Goal: Task Accomplishment & Management: Use online tool/utility

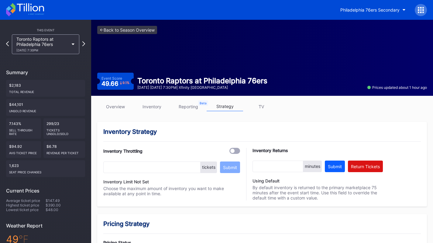
click at [29, 9] on icon at bounding box center [25, 9] width 38 height 13
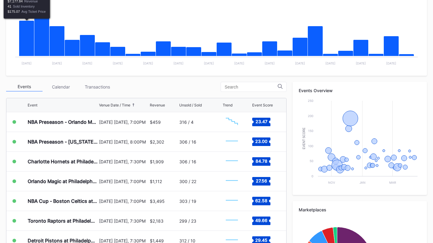
scroll to position [140, 0]
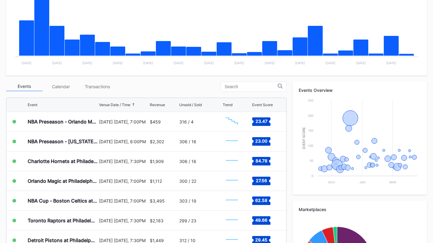
click at [76, 95] on div "Event Venue Date / Time Revenue Unsold / Sold Trend Event Score NBA Preseason -…" at bounding box center [146, 203] width 281 height 217
click at [103, 81] on div "Periodic Revenue Cumulative Revenue Created with Highcharts 11.2.0 Chart title …" at bounding box center [216, 139] width 433 height 361
click at [102, 82] on div "Transactions" at bounding box center [97, 86] width 36 height 9
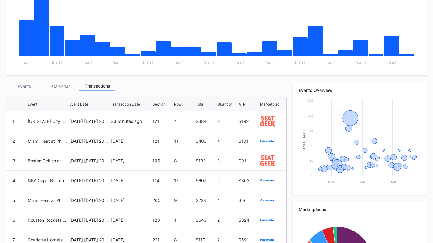
click at [26, 84] on div "Events" at bounding box center [24, 85] width 36 height 9
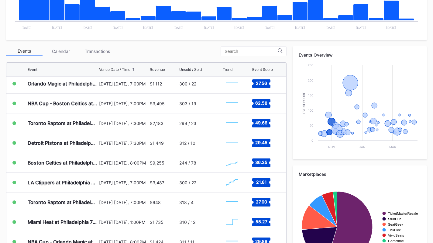
scroll to position [62, 0]
click at [99, 121] on div "[DATE] [DATE], 7:30PM" at bounding box center [123, 123] width 49 height 5
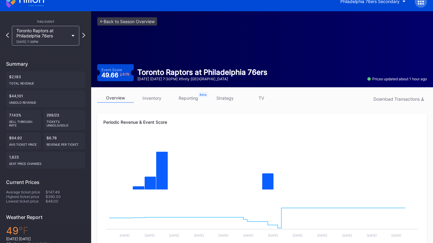
scroll to position [3, 0]
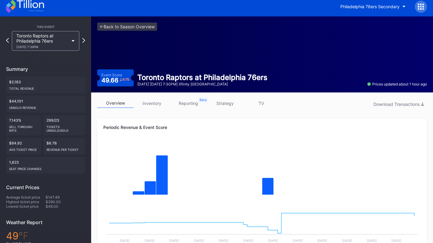
click at [232, 100] on link "strategy" at bounding box center [225, 103] width 36 height 9
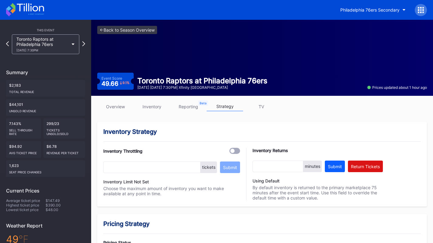
click at [108, 106] on link "overview" at bounding box center [115, 106] width 36 height 9
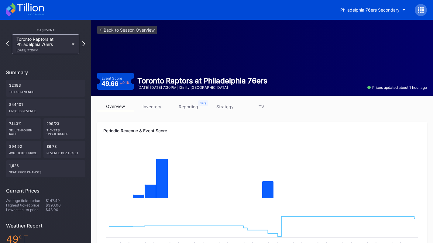
click at [38, 13] on icon at bounding box center [25, 9] width 38 height 13
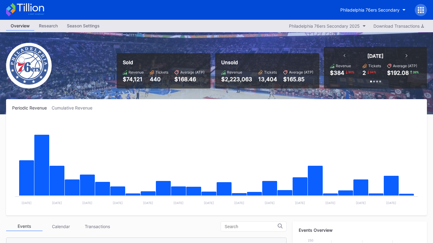
click at [335, 6] on div "Philadelphia 76ers Secondary" at bounding box center [216, 10] width 433 height 20
click at [346, 5] on button "Philadelphia 76ers Secondary" at bounding box center [373, 9] width 74 height 11
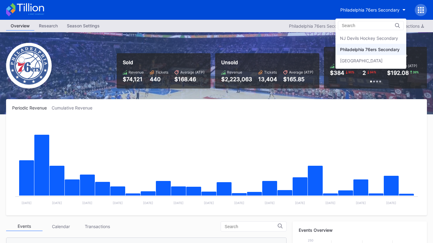
click at [351, 58] on div "[GEOGRAPHIC_DATA]" at bounding box center [371, 60] width 71 height 11
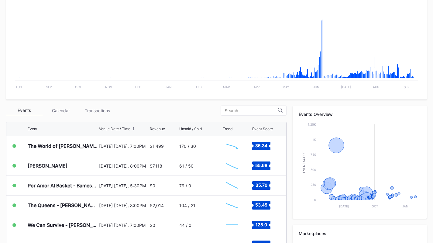
scroll to position [842, 0]
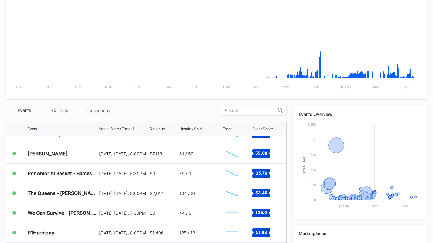
click at [68, 210] on div "We Can Survive - [PERSON_NAME], [PERSON_NAME], [PERSON_NAME], Goo Goo Dolls" at bounding box center [63, 213] width 70 height 6
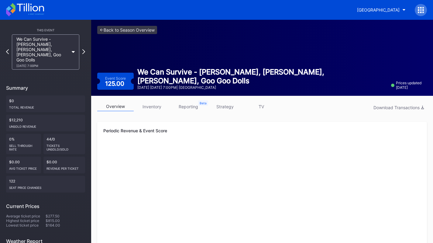
click at [237, 102] on link "strategy" at bounding box center [225, 106] width 36 height 9
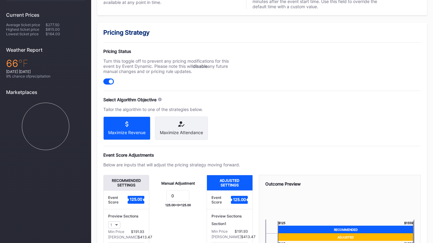
scroll to position [196, 0]
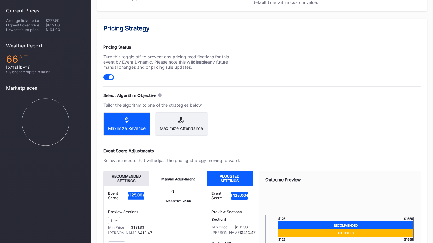
click at [180, 117] on div "Maximize Attendance" at bounding box center [181, 123] width 53 height 23
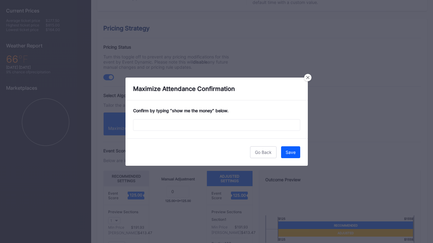
click at [181, 131] on div "Confirm by typing “ show me the money ” below." at bounding box center [217, 119] width 182 height 38
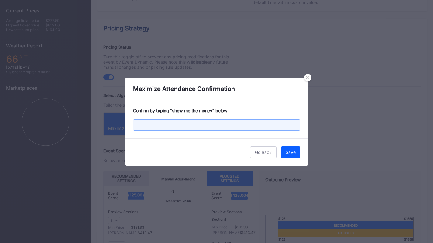
click at [177, 128] on input "text" at bounding box center [216, 125] width 167 height 12
type input "show me the money"
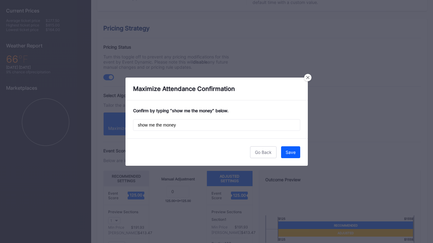
click at [289, 153] on div "Save" at bounding box center [291, 152] width 10 height 5
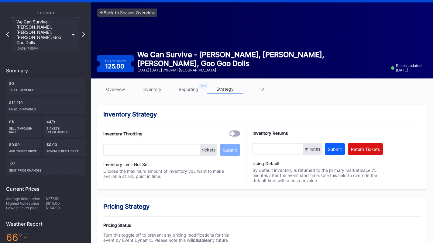
scroll to position [0, 0]
